Goal: Check status

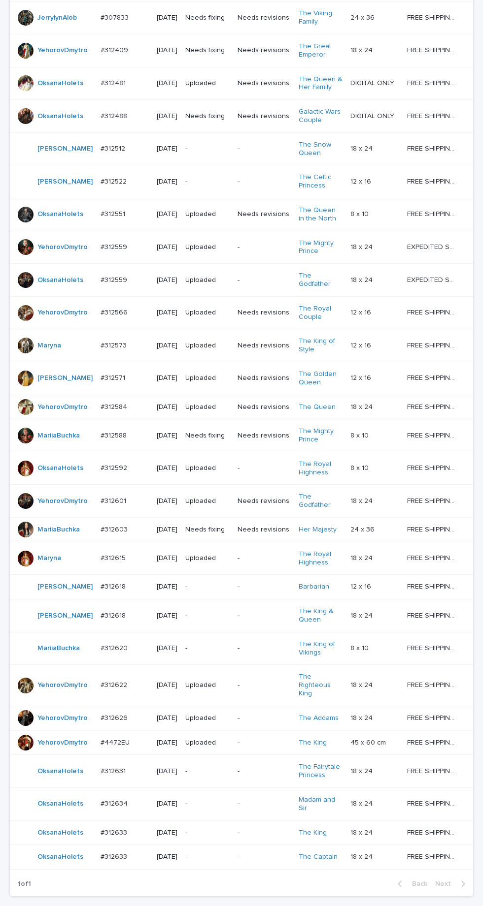
scroll to position [329, 0]
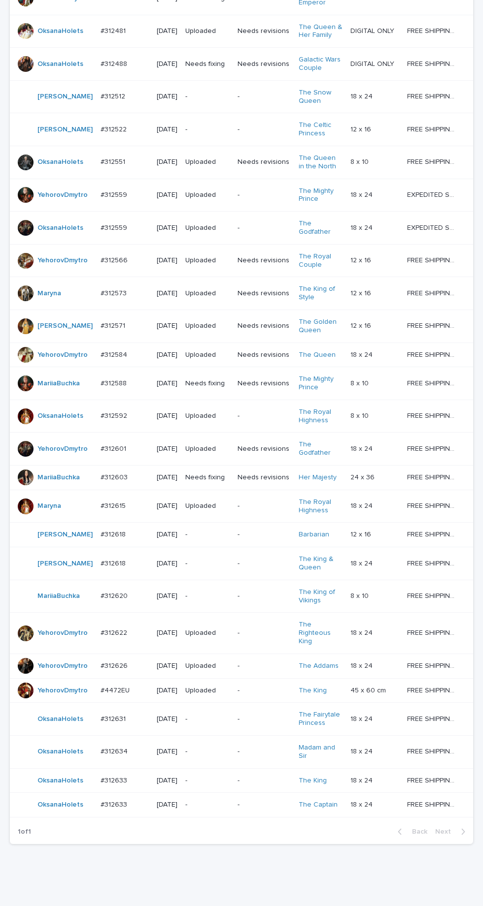
click at [237, 748] on p "-" at bounding box center [263, 752] width 53 height 8
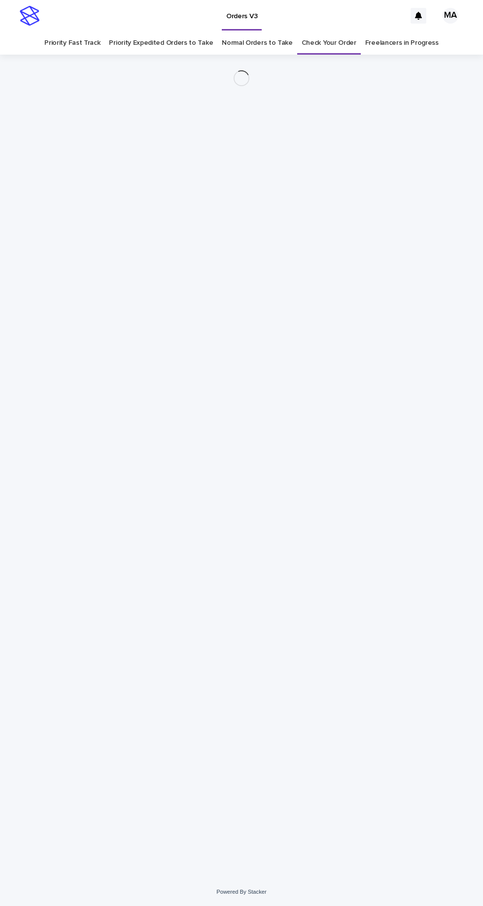
scroll to position [31, 0]
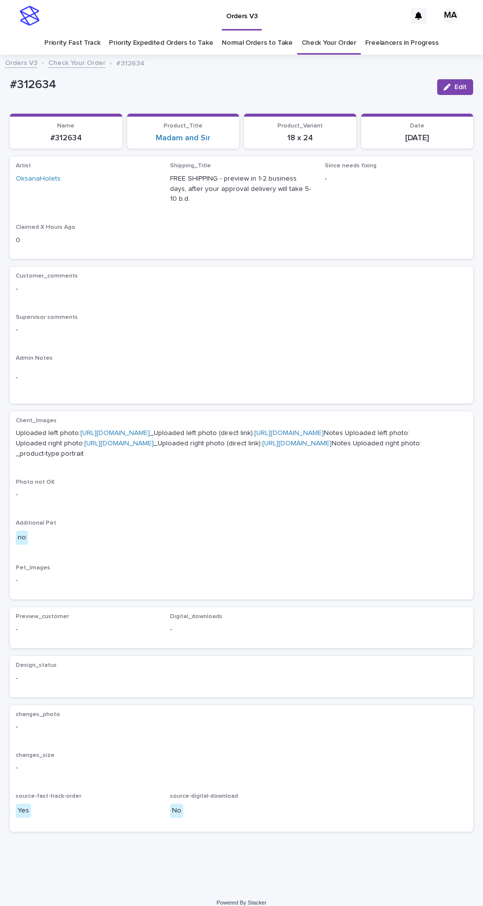
click at [127, 430] on link "[URL][DOMAIN_NAME]" at bounding box center [114, 433] width 69 height 7
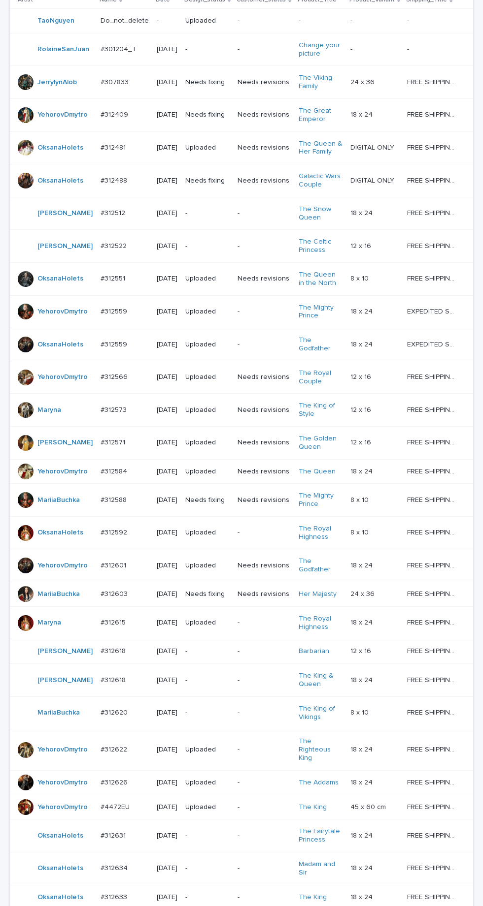
scroll to position [329, 0]
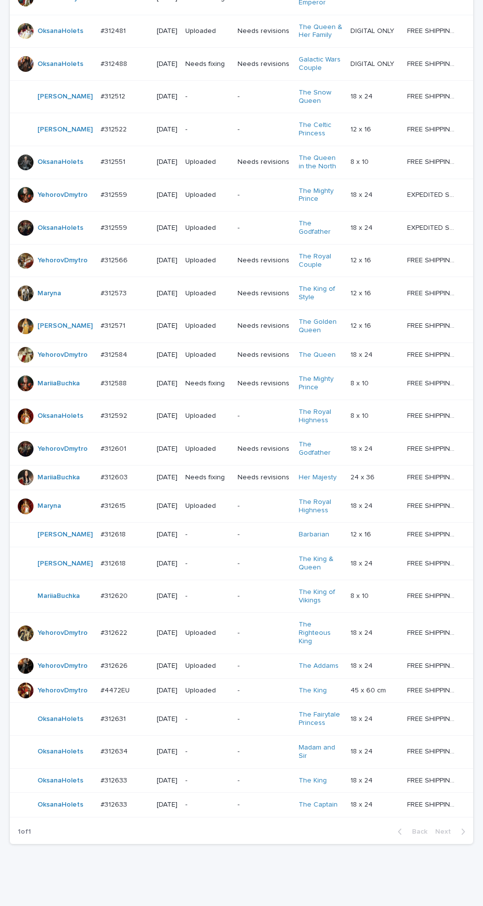
click at [223, 785] on p "-" at bounding box center [207, 781] width 44 height 8
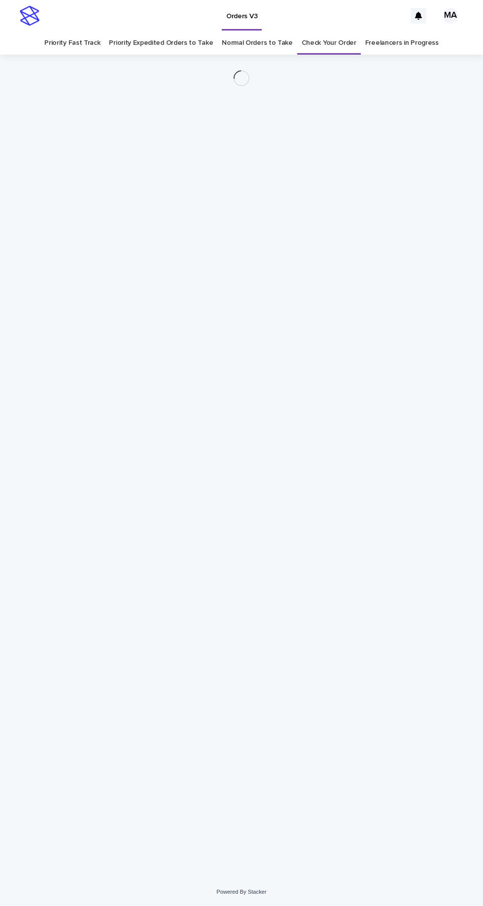
scroll to position [31, 0]
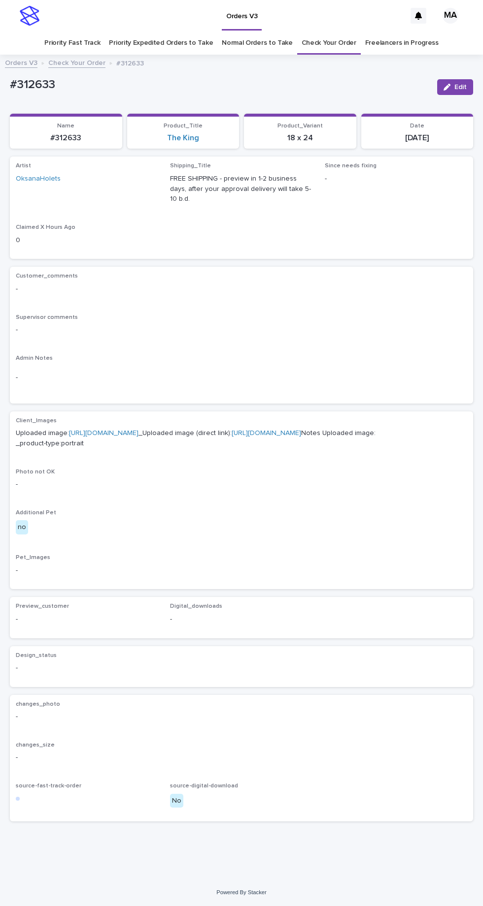
click at [138, 430] on link "[URL][DOMAIN_NAME]" at bounding box center [103, 433] width 69 height 7
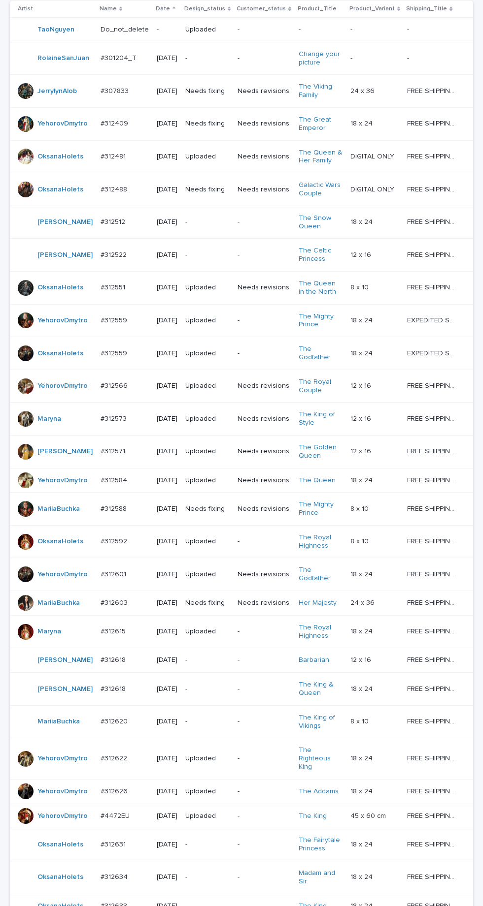
scroll to position [329, 0]
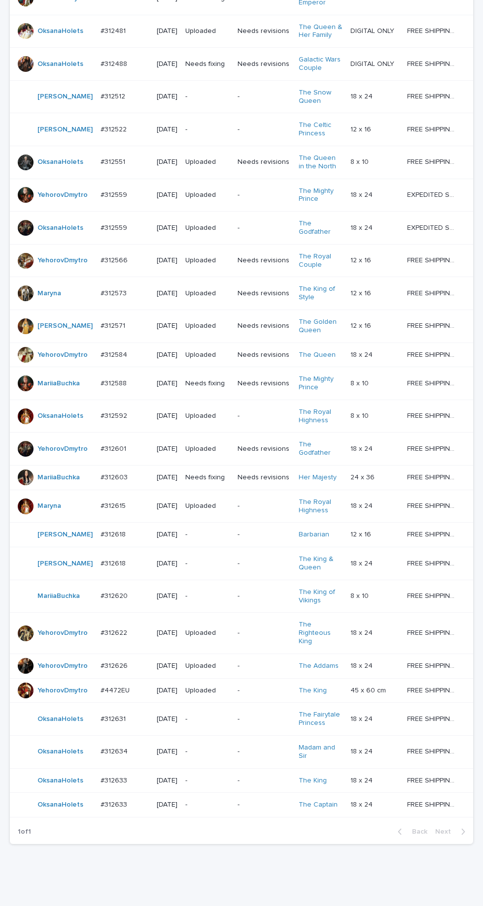
click at [237, 809] on p "-" at bounding box center [263, 805] width 53 height 8
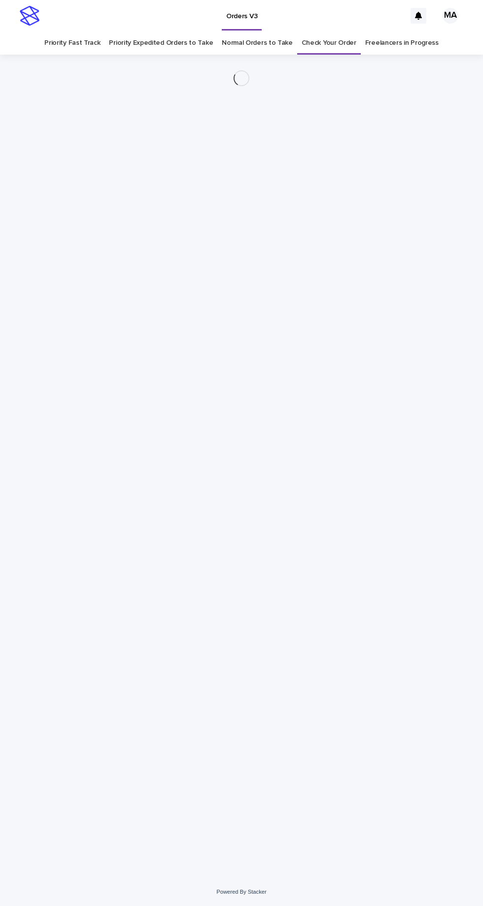
scroll to position [31, 0]
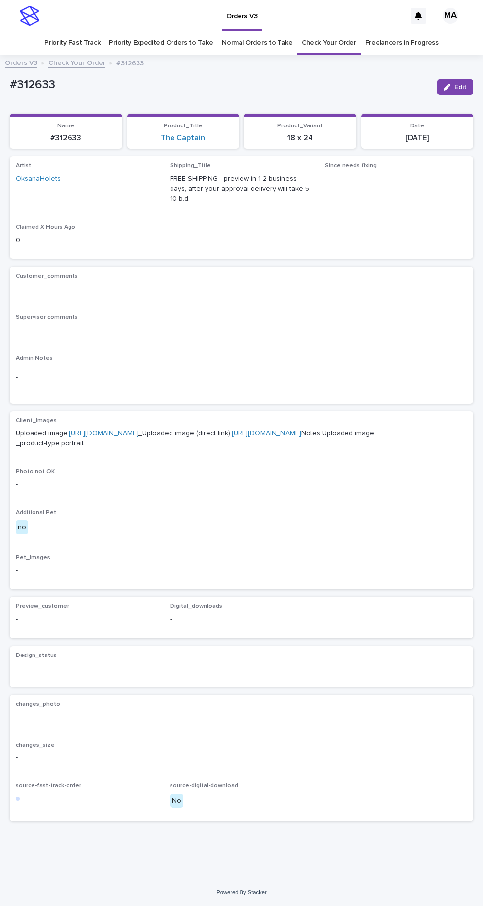
click at [138, 430] on link "[URL][DOMAIN_NAME]" at bounding box center [103, 433] width 69 height 7
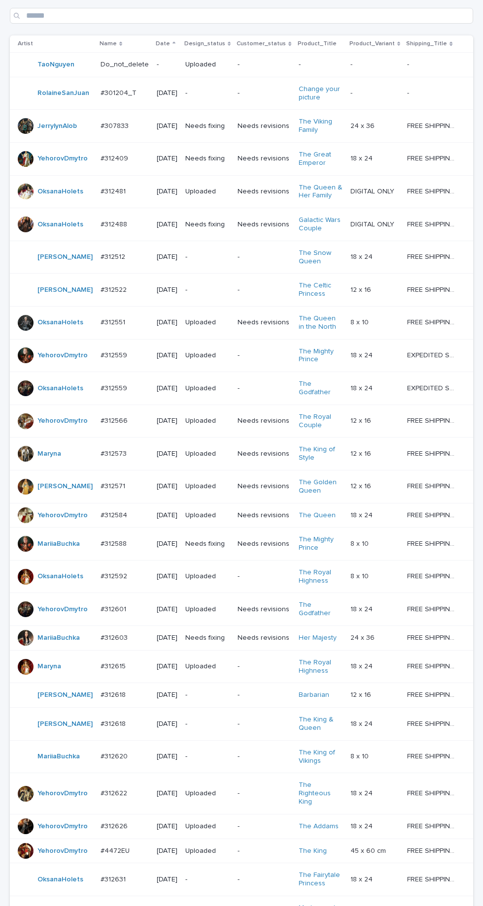
scroll to position [329, 0]
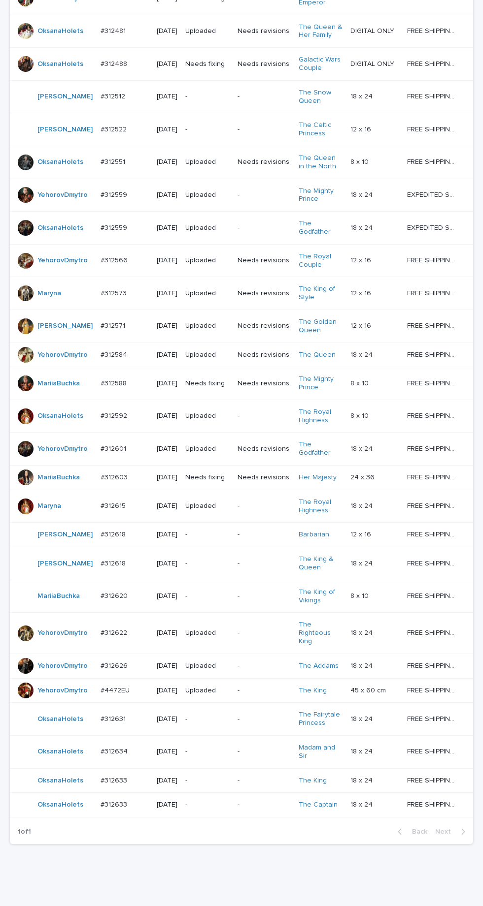
click at [225, 601] on p "-" at bounding box center [207, 596] width 44 height 8
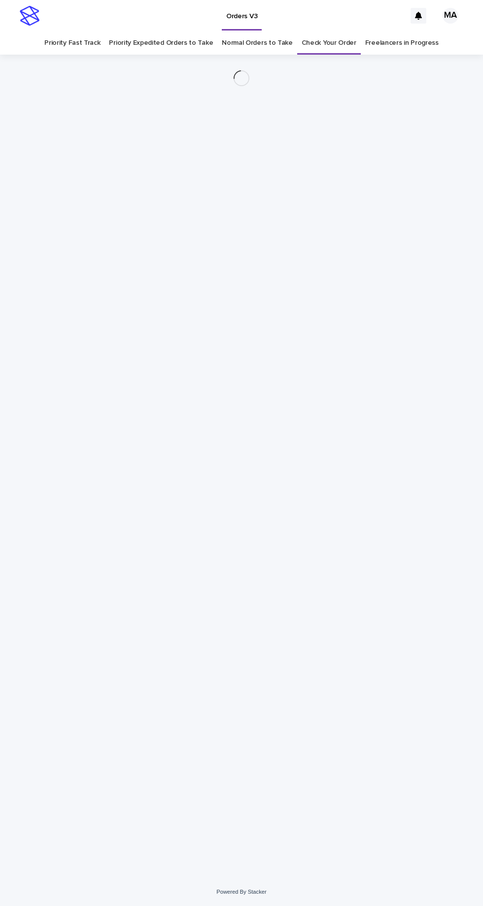
scroll to position [31, 0]
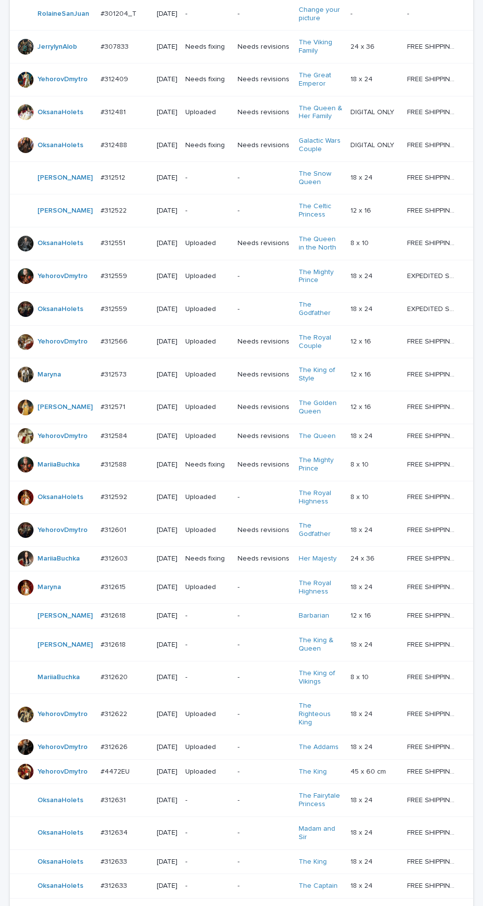
scroll to position [329, 0]
